Goal: Task Accomplishment & Management: Use online tool/utility

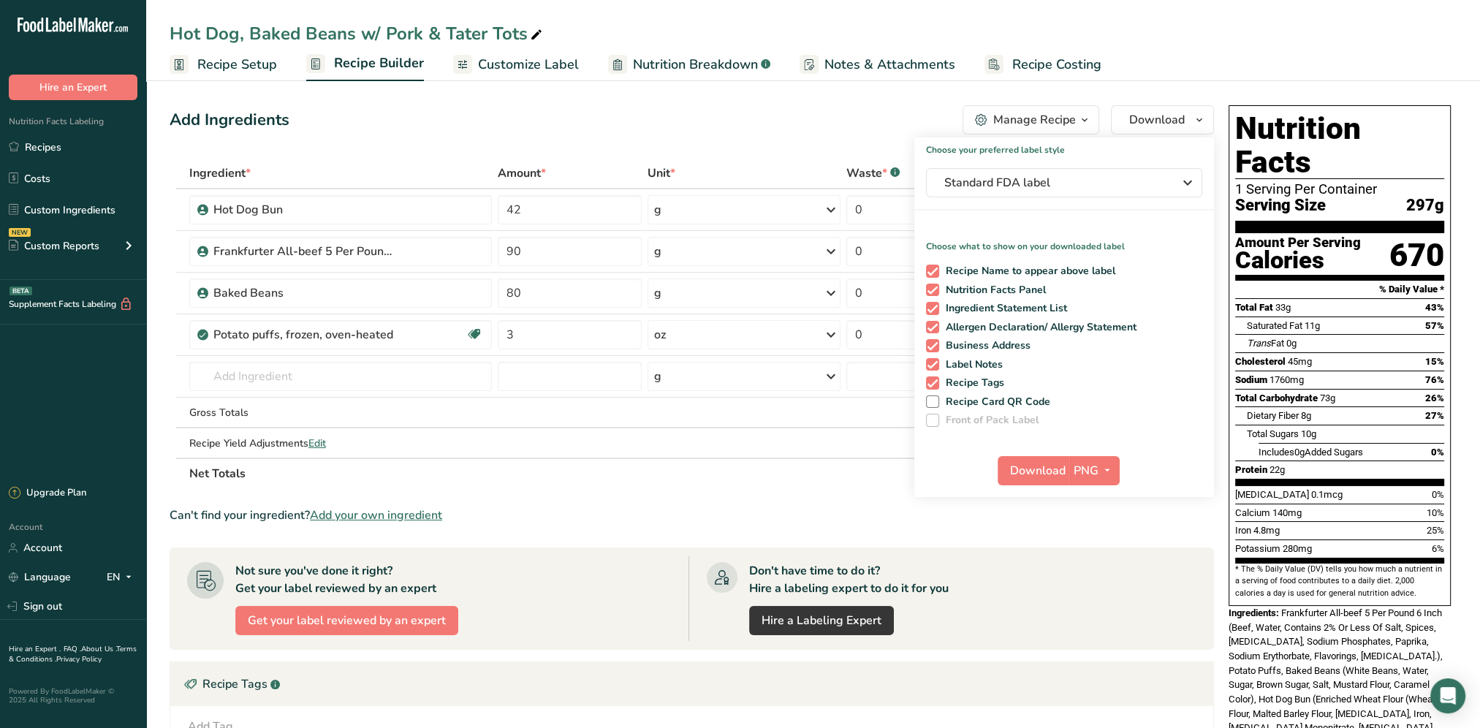
click at [508, 61] on span "Customize Label" at bounding box center [528, 65] width 101 height 20
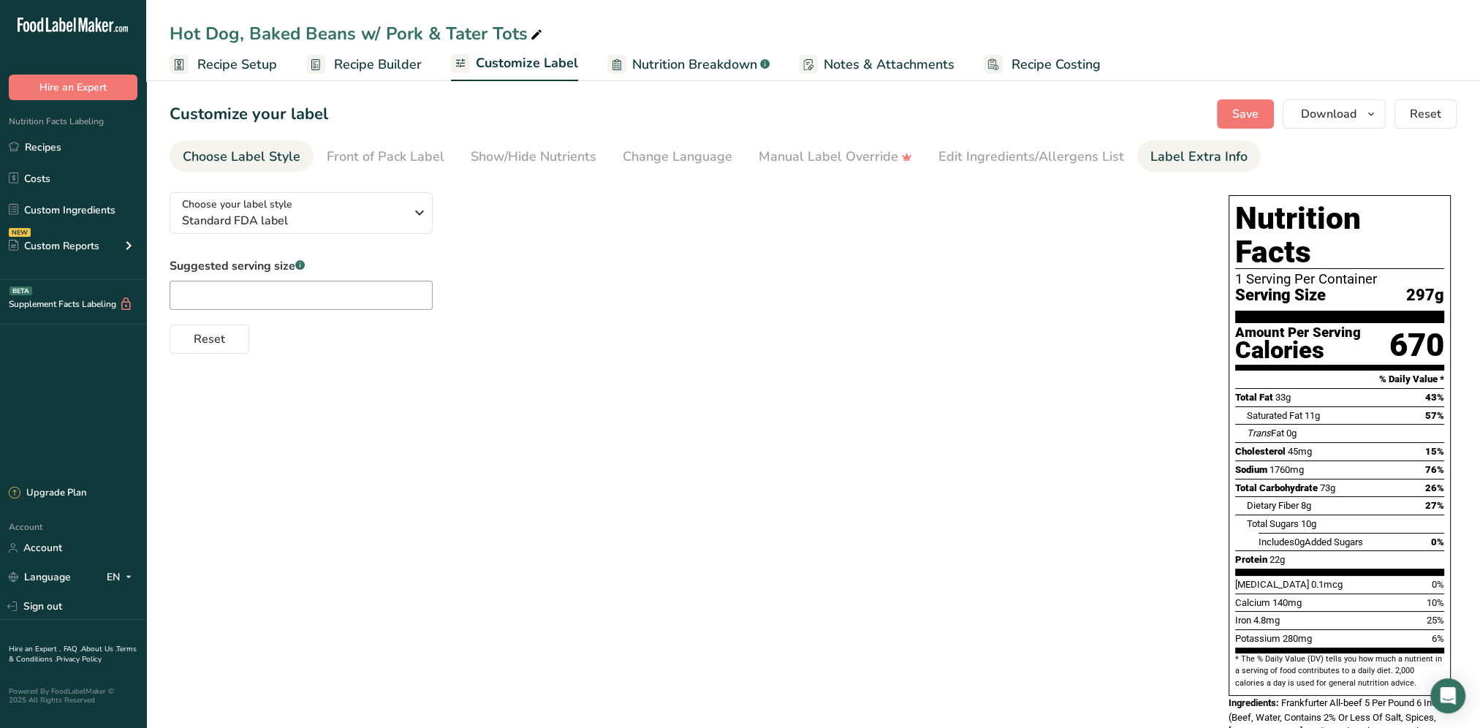
click at [1186, 170] on link "Label Extra Info" at bounding box center [1198, 156] width 97 height 33
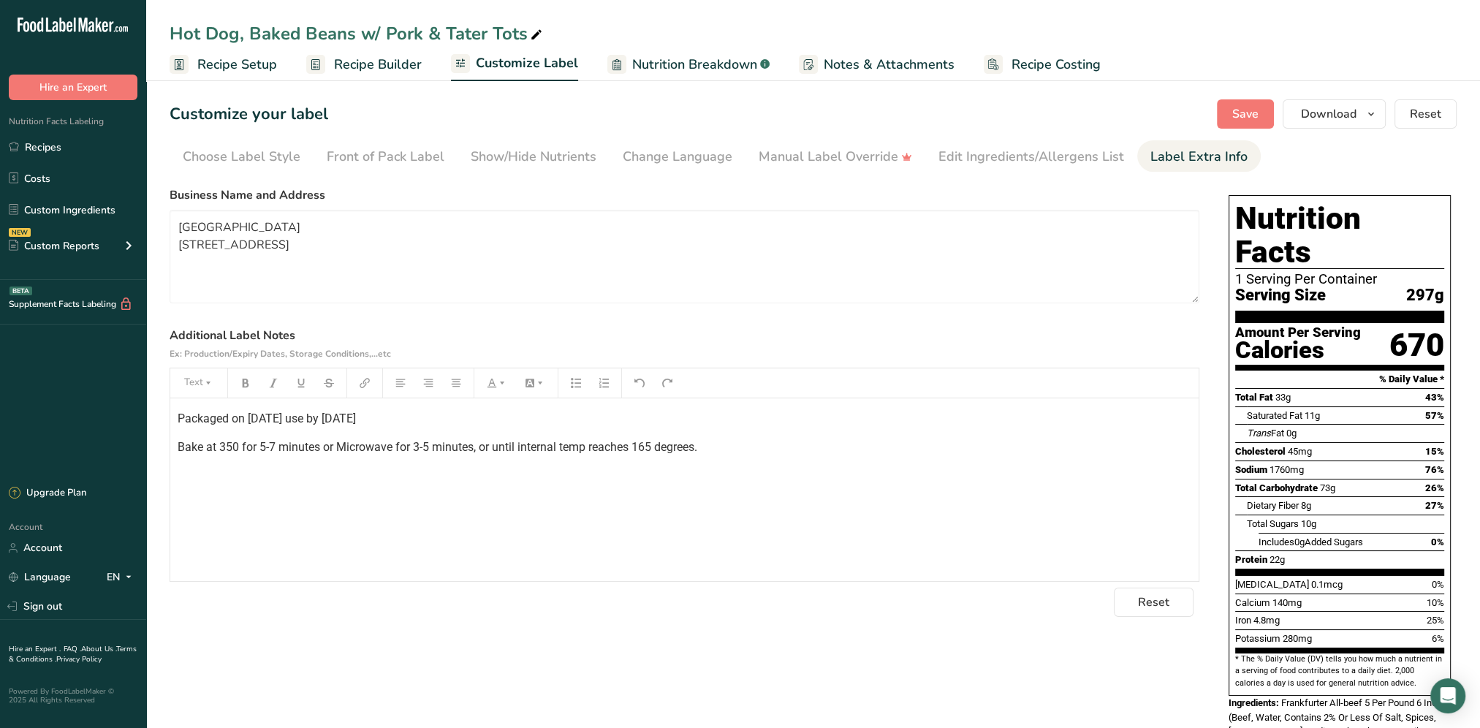
drag, startPoint x: 750, startPoint y: 458, endPoint x: 164, endPoint y: 425, distance: 586.9
click at [164, 425] on section "Customize your label Save Download Choose what to show on your downloaded label…" at bounding box center [812, 607] width 1333 height 1062
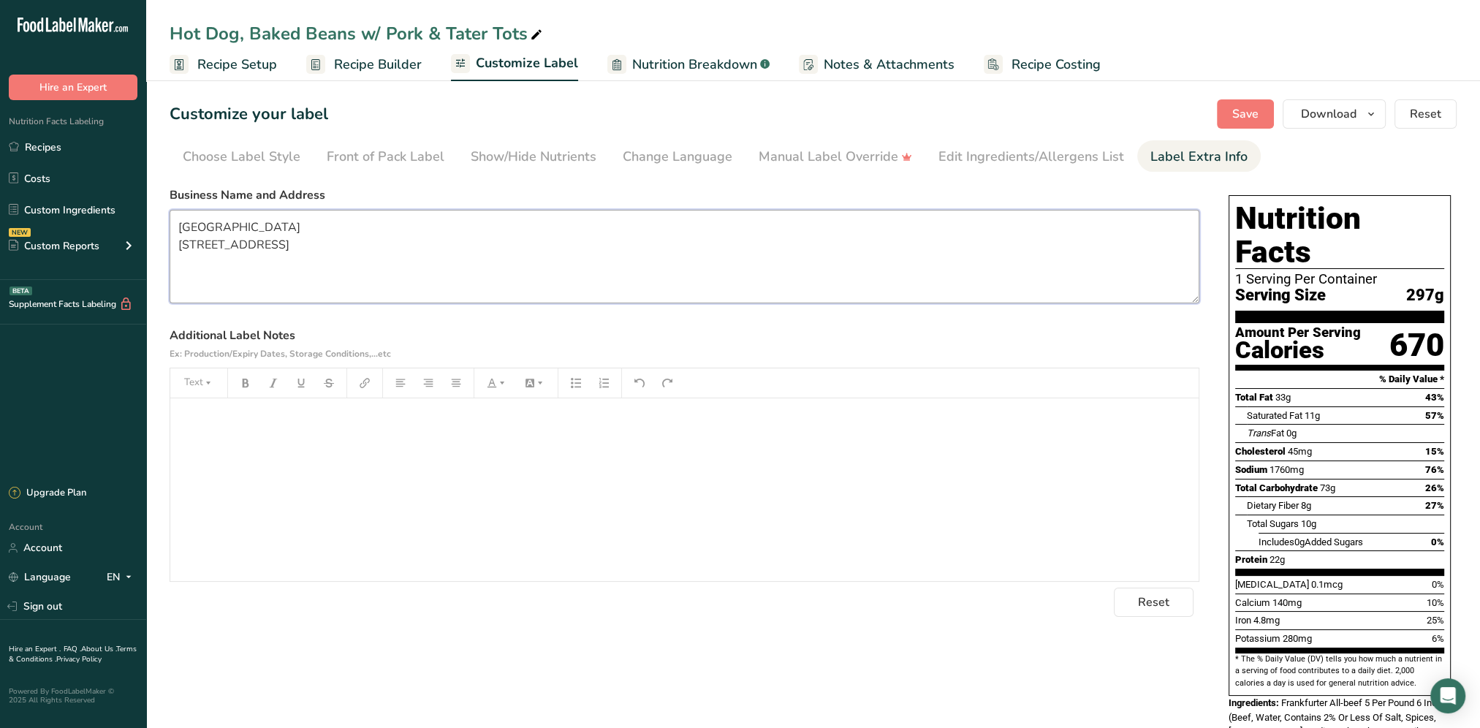
drag, startPoint x: 302, startPoint y: 272, endPoint x: 176, endPoint y: 219, distance: 136.2
click at [176, 219] on textarea "[GEOGRAPHIC_DATA] [STREET_ADDRESS]" at bounding box center [685, 257] width 1030 height 94
click at [208, 432] on div "﻿" at bounding box center [684, 489] width 1028 height 183
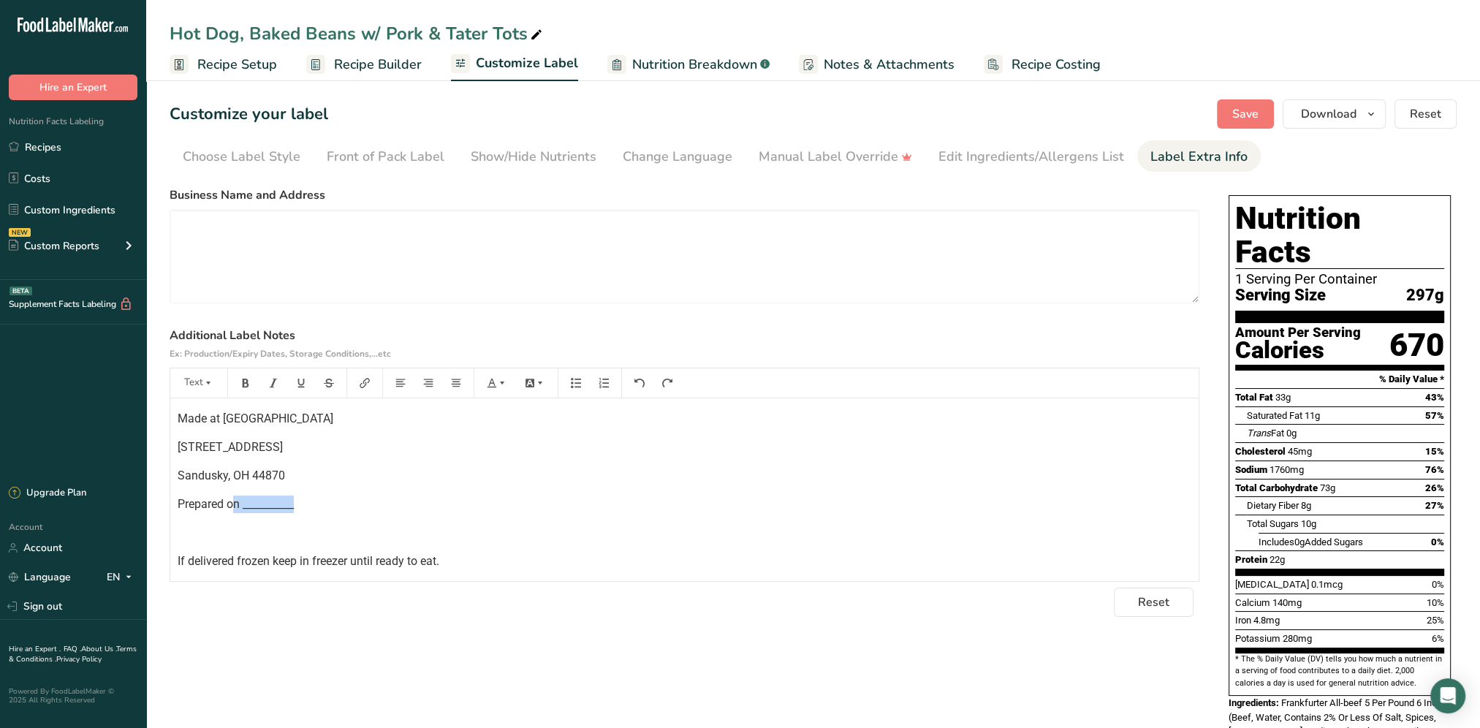
drag, startPoint x: 302, startPoint y: 504, endPoint x: 236, endPoint y: 498, distance: 66.0
click at [236, 498] on p "Prepared on __________" at bounding box center [684, 504] width 1013 height 18
click at [245, 503] on span "Prepared on __________" at bounding box center [236, 504] width 116 height 14
click at [313, 517] on div "Made at [GEOGRAPHIC_DATA] [STREET_ADDRESS] Prepared on __________ ﻿ If delivere…" at bounding box center [684, 569] width 1028 height 343
click at [294, 504] on span "Prepared on __________" at bounding box center [236, 504] width 116 height 14
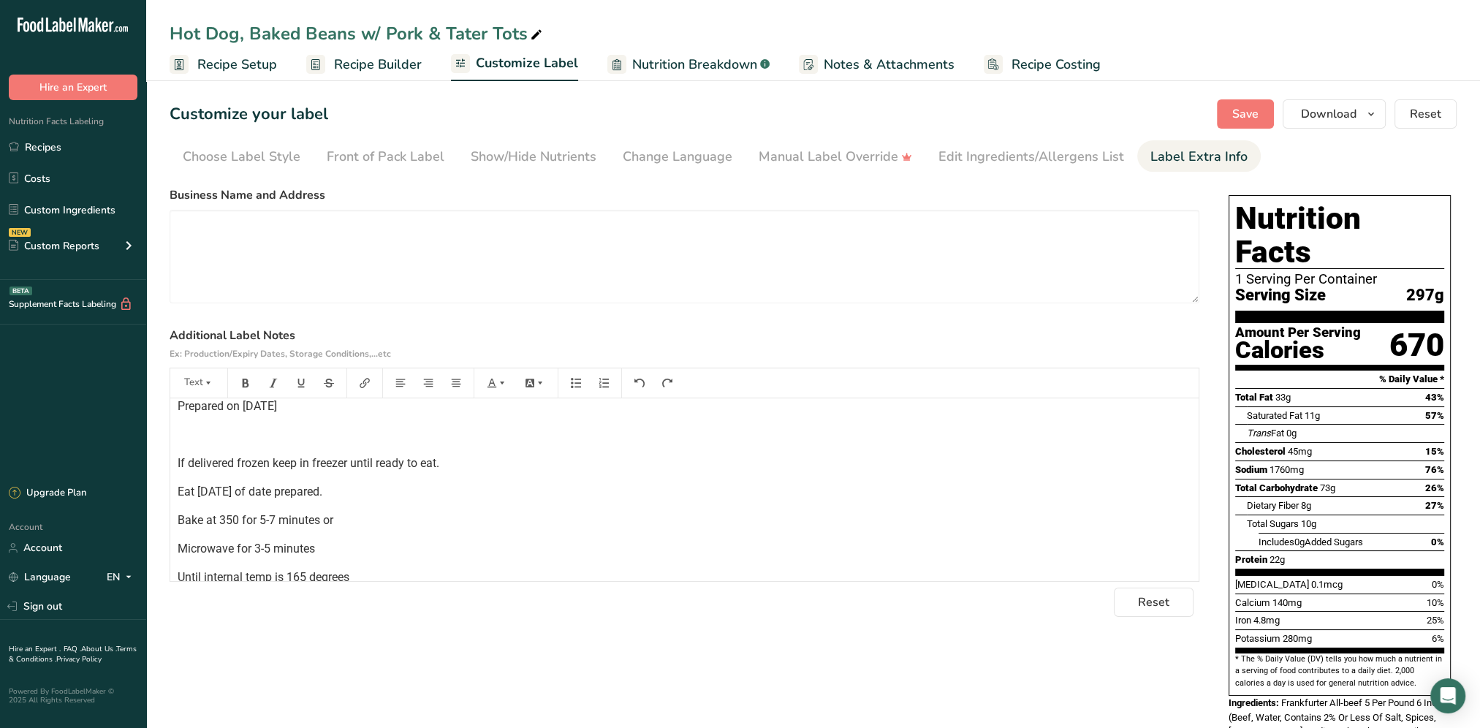
scroll to position [170, 0]
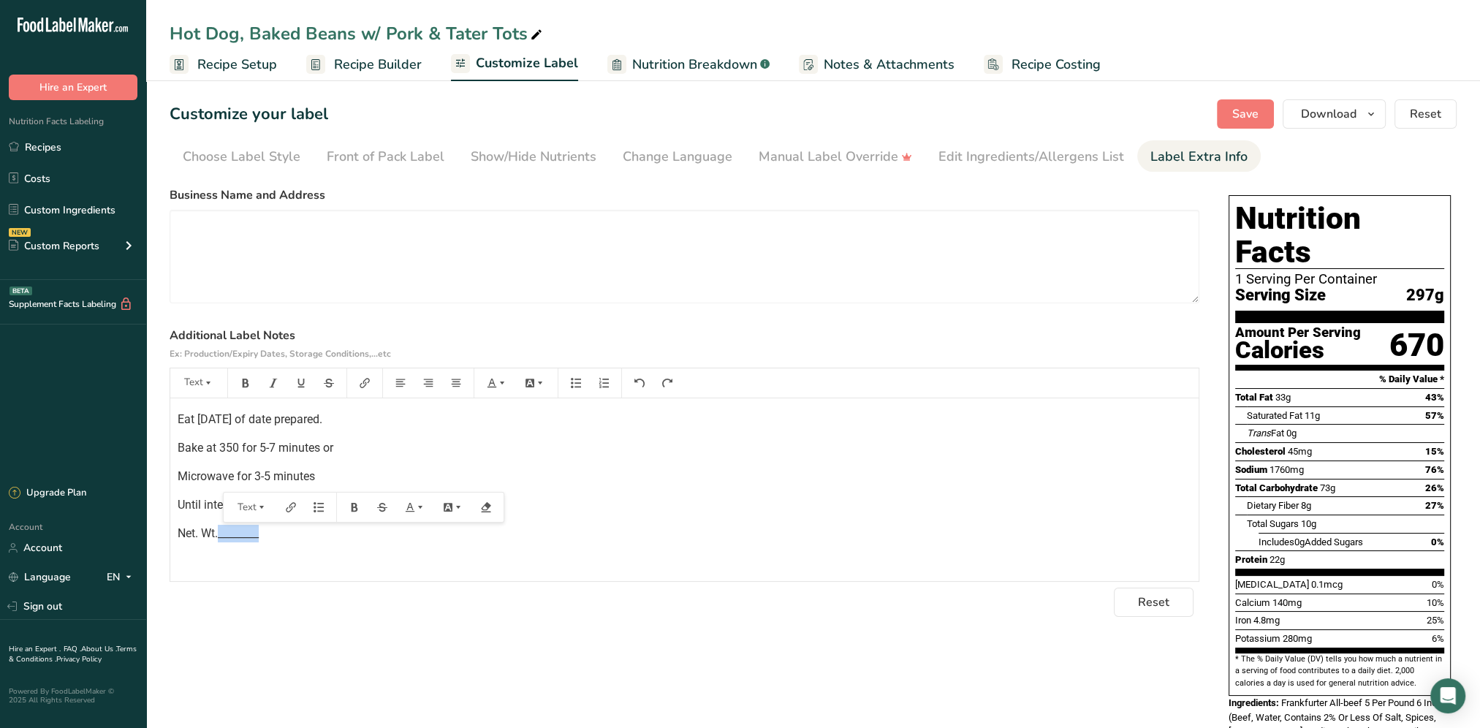
drag, startPoint x: 263, startPoint y: 534, endPoint x: 221, endPoint y: 540, distance: 42.1
click at [221, 540] on p "Net. Wt.________" at bounding box center [684, 534] width 1013 height 18
click at [1252, 113] on span "Save" at bounding box center [1245, 114] width 26 height 18
click at [1339, 123] on button "Download" at bounding box center [1333, 113] width 103 height 29
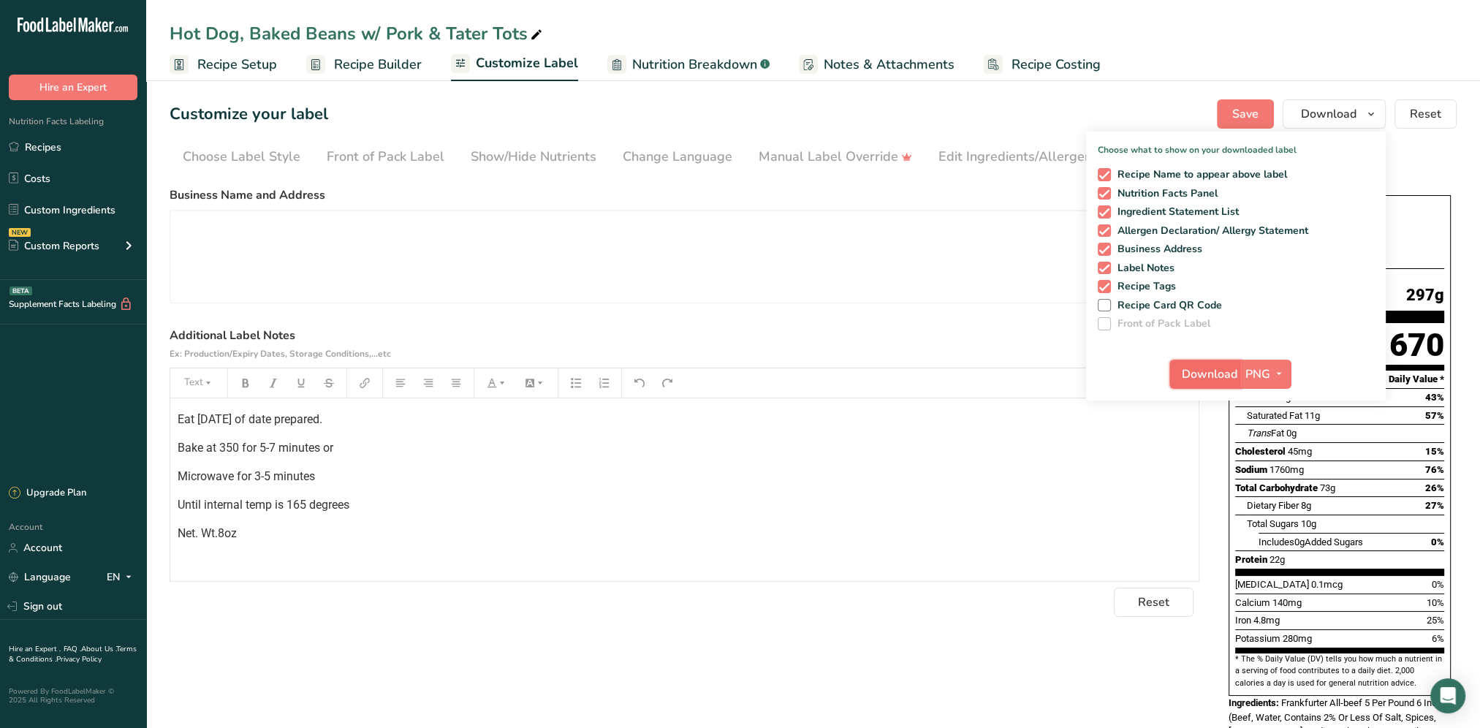
click at [1210, 368] on span "Download" at bounding box center [1209, 374] width 56 height 18
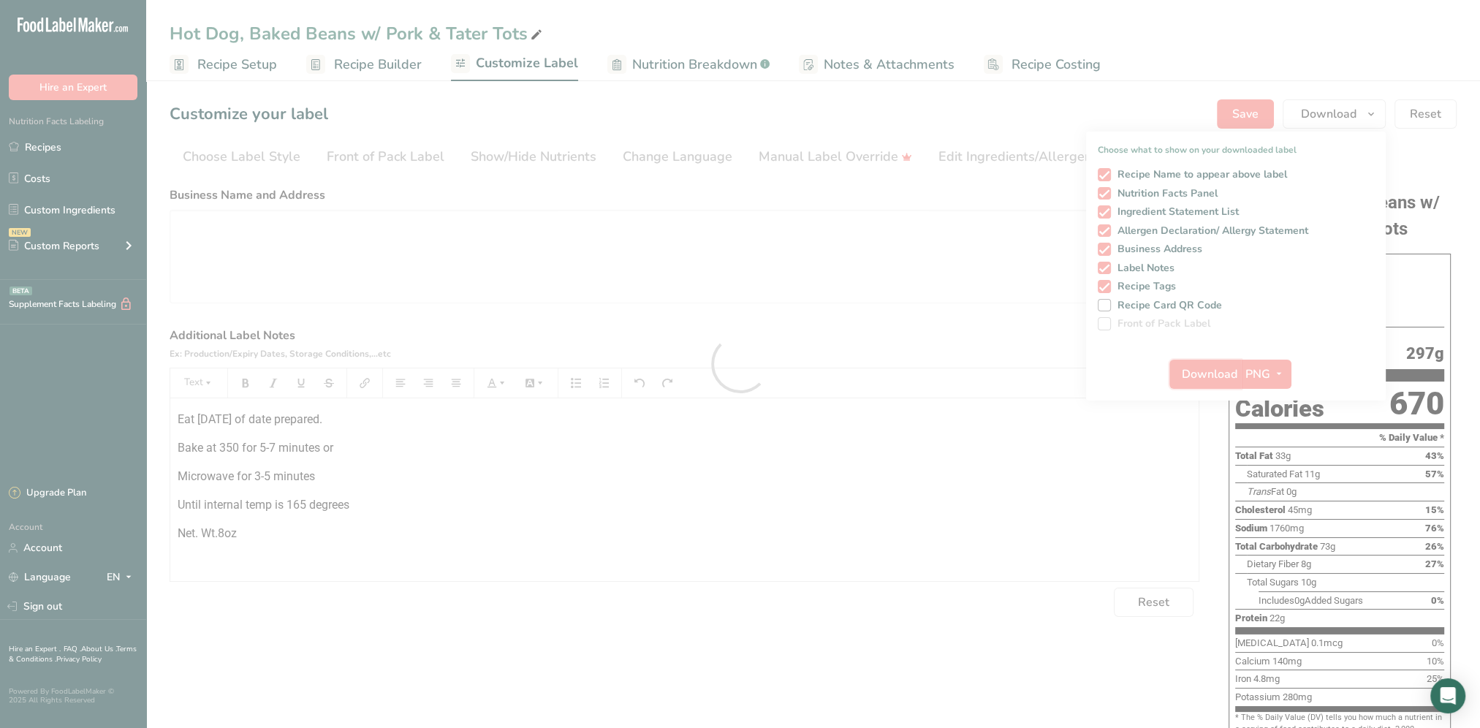
scroll to position [0, 0]
